Goal: Find specific fact: Find contact information

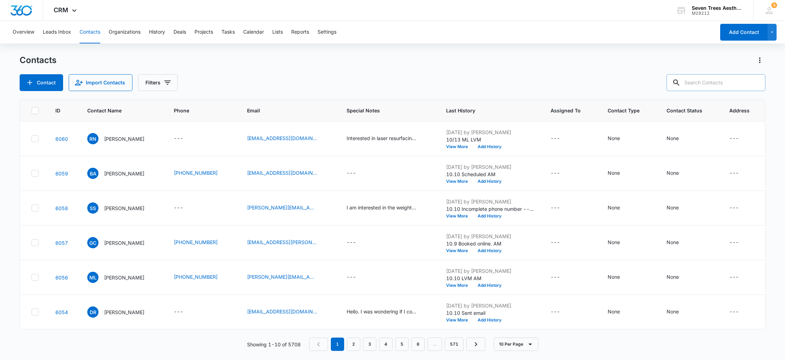
click at [702, 85] on input "text" at bounding box center [715, 82] width 99 height 17
paste input "[PERSON_NAME]"
type input "[PERSON_NAME]"
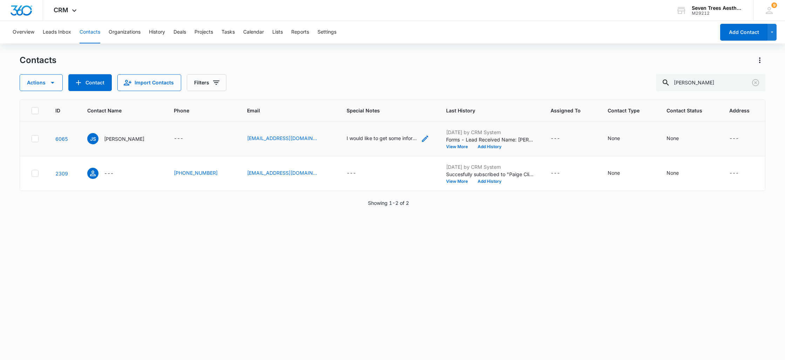
click at [421, 137] on icon "Special Notes - I would like to get some information on the cost for the medica…" at bounding box center [425, 139] width 8 height 8
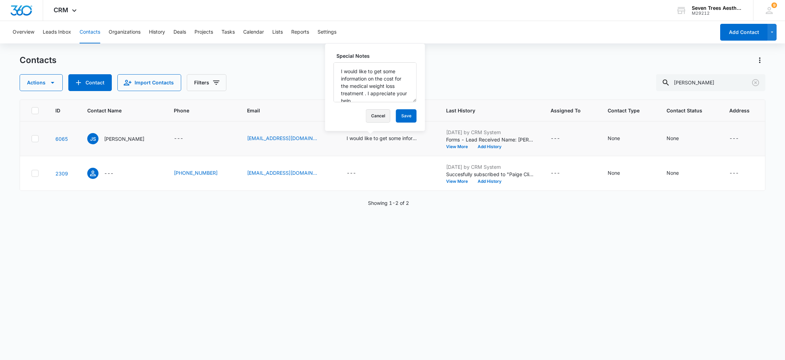
click at [366, 118] on button "Cancel" at bounding box center [378, 115] width 25 height 13
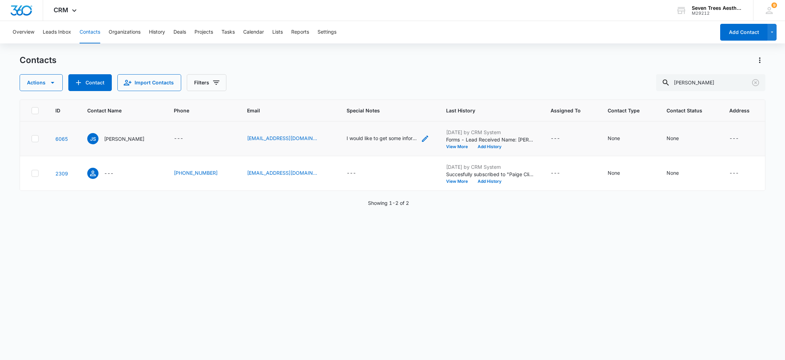
click at [422, 140] on icon "Special Notes - I would like to get some information on the cost for the medica…" at bounding box center [425, 139] width 6 height 6
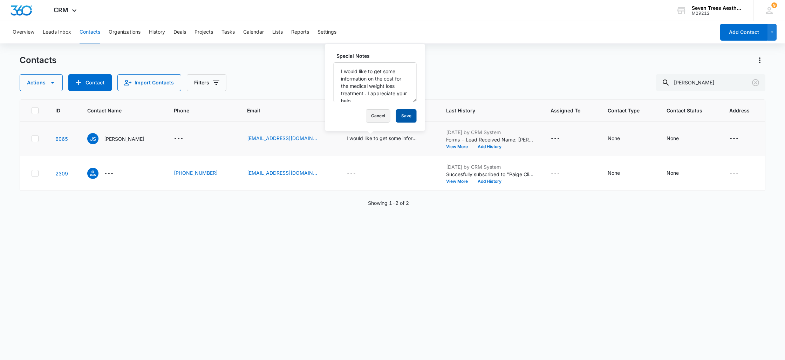
click at [367, 111] on button "Cancel" at bounding box center [378, 115] width 25 height 13
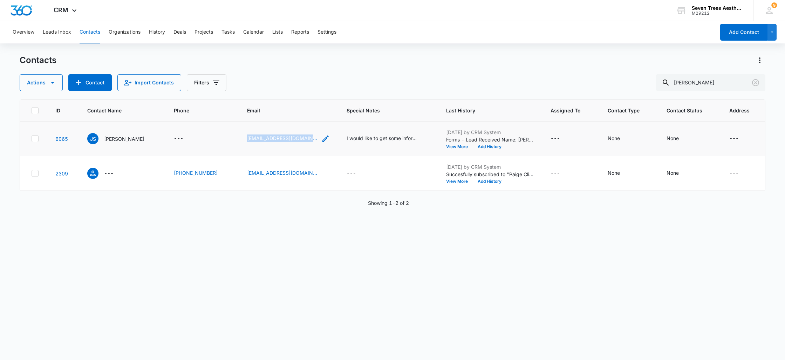
drag, startPoint x: 239, startPoint y: 138, endPoint x: 305, endPoint y: 140, distance: 66.6
click at [305, 140] on td "[EMAIL_ADDRESS][DOMAIN_NAME]" at bounding box center [288, 139] width 99 height 35
copy div "[EMAIL_ADDRESS][DOMAIN_NAME]"
drag, startPoint x: 727, startPoint y: 84, endPoint x: 680, endPoint y: 83, distance: 46.6
click at [680, 83] on div "[PERSON_NAME]" at bounding box center [710, 82] width 109 height 17
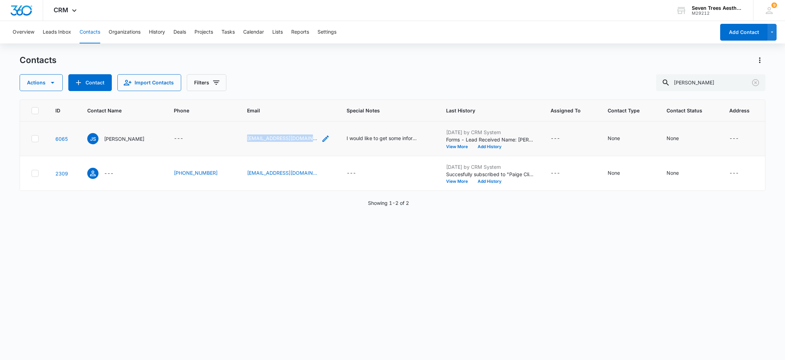
drag, startPoint x: 238, startPoint y: 138, endPoint x: 299, endPoint y: 139, distance: 61.0
click at [299, 139] on td "[EMAIL_ADDRESS][DOMAIN_NAME]" at bounding box center [288, 139] width 99 height 35
copy div "[EMAIL_ADDRESS][DOMAIN_NAME]"
